Goal: Task Accomplishment & Management: Use online tool/utility

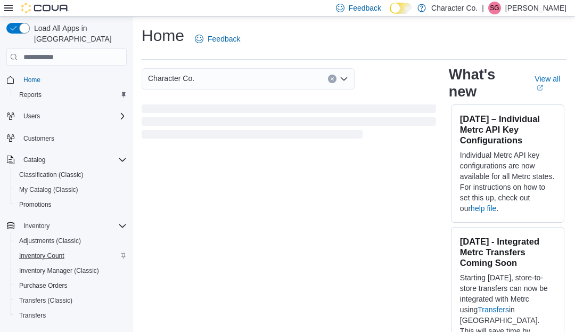
scroll to position [111, 0]
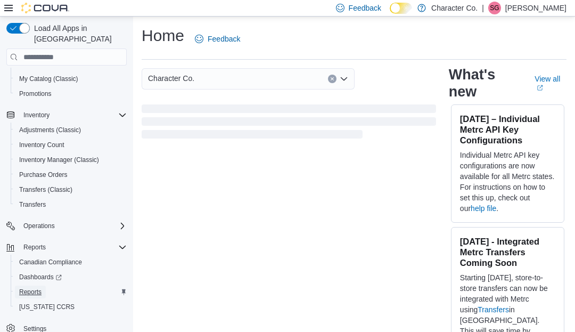
click at [29, 287] on span "Reports" at bounding box center [30, 291] width 22 height 9
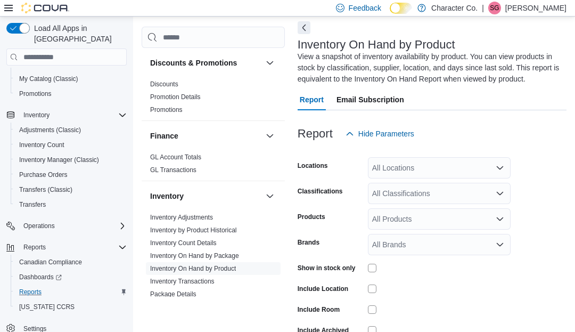
scroll to position [257, 0]
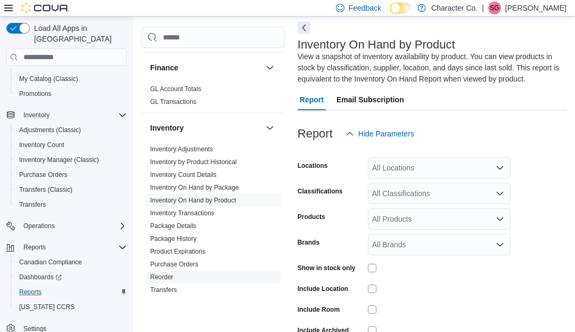
click at [166, 276] on link "Reorder" at bounding box center [161, 276] width 23 height 7
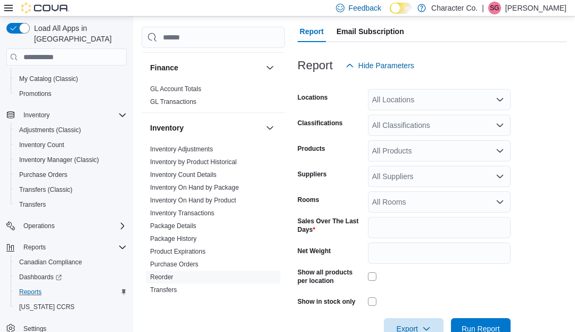
scroll to position [150, 0]
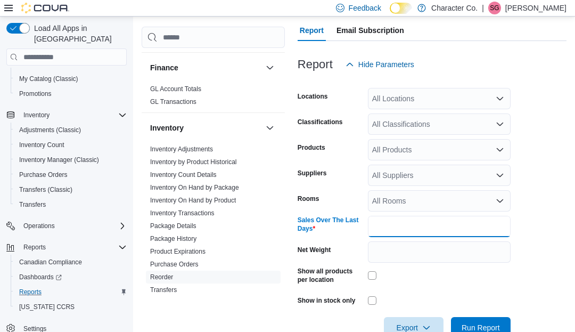
click at [395, 232] on input "*" at bounding box center [439, 226] width 143 height 21
type input "**"
click at [398, 180] on div "All Suppliers" at bounding box center [439, 174] width 143 height 21
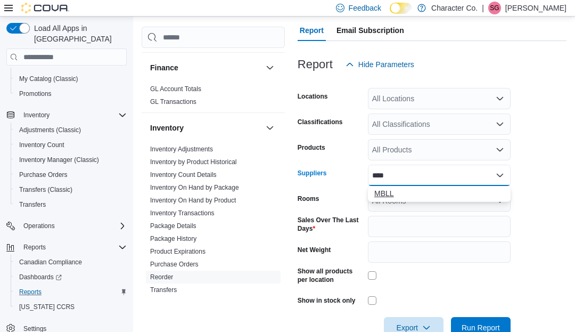
type input "****"
click at [390, 192] on span "MBLL" at bounding box center [439, 193] width 130 height 11
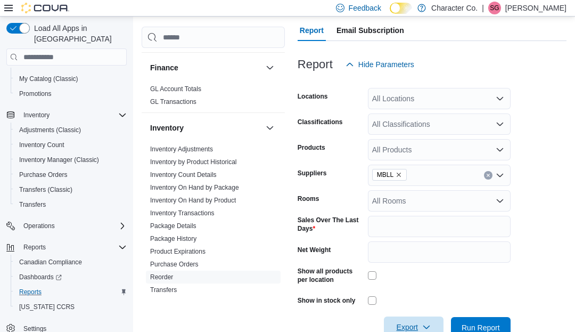
click at [411, 322] on span "Export" at bounding box center [413, 326] width 47 height 21
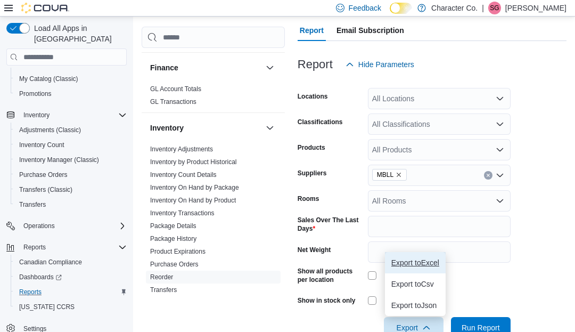
click at [402, 261] on span "Export to Excel" at bounding box center [415, 262] width 48 height 9
click at [413, 264] on span "Export to Excel" at bounding box center [415, 262] width 48 height 9
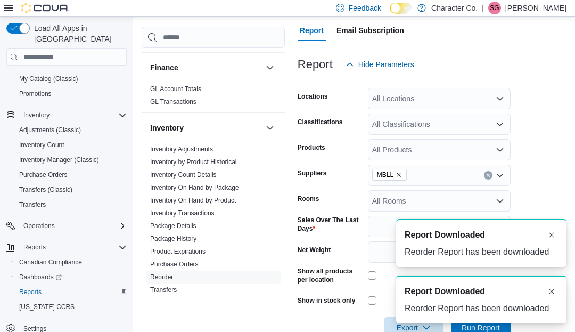
scroll to position [0, 0]
